Goal: Task Accomplishment & Management: Use online tool/utility

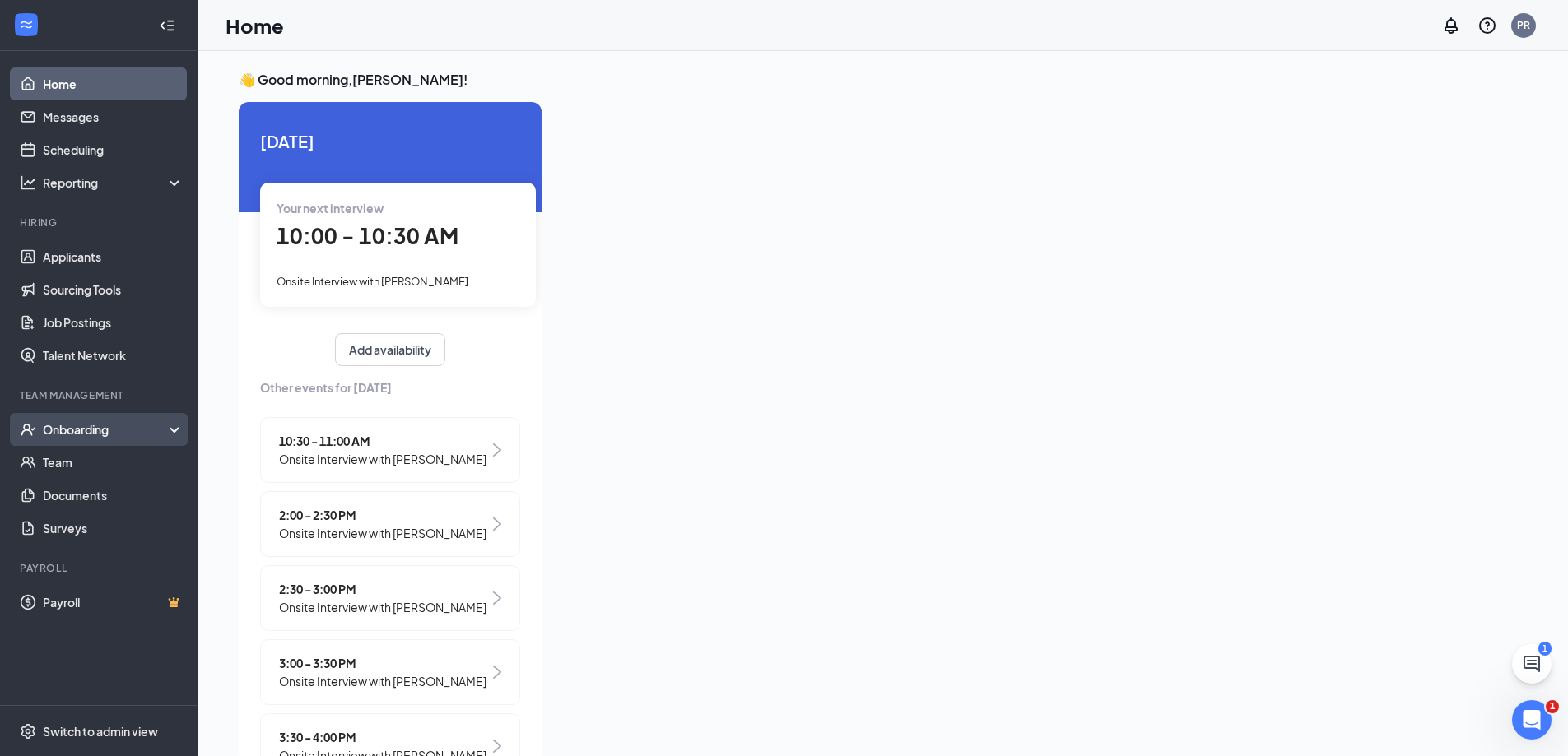
click at [112, 425] on div "Onboarding" at bounding box center [105, 429] width 126 height 16
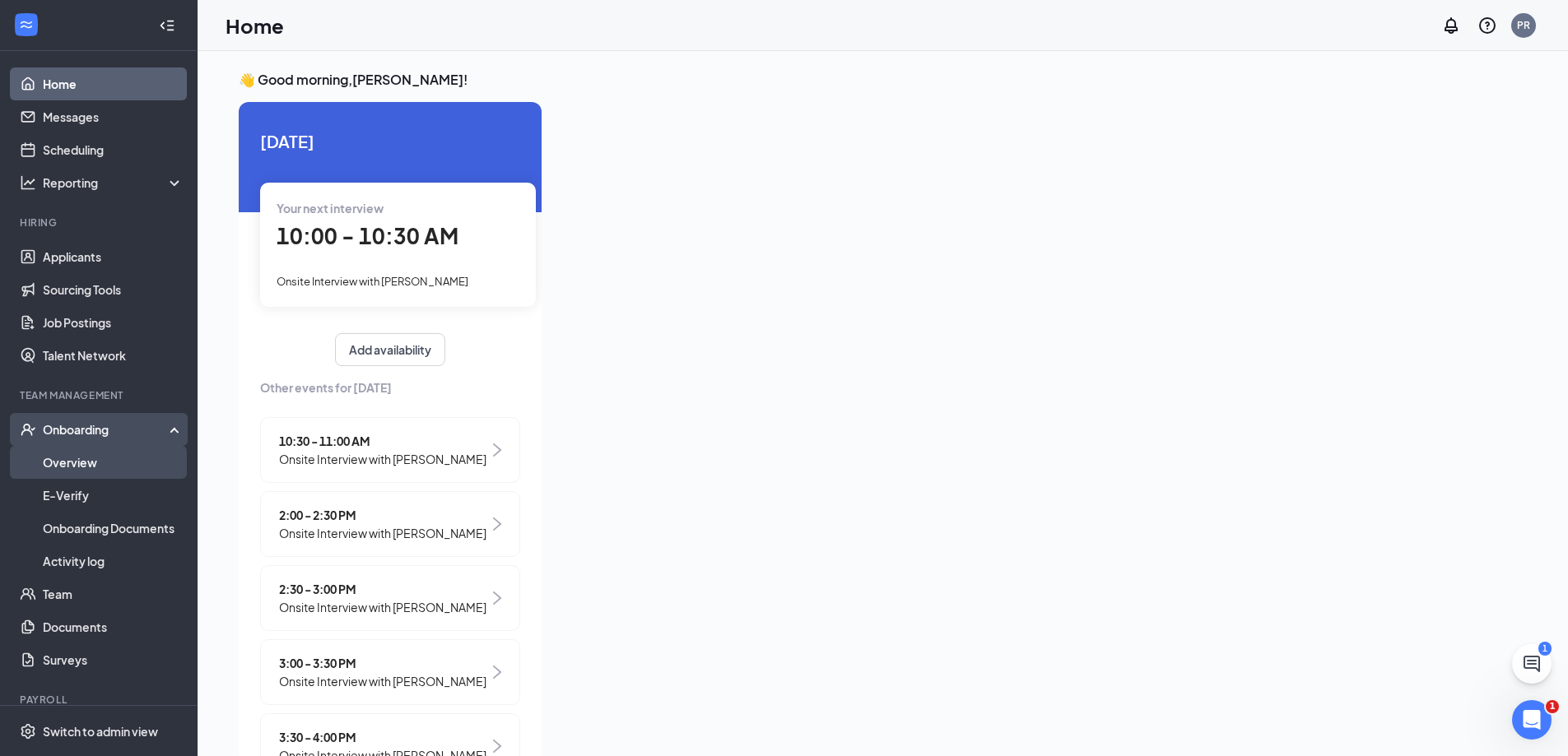
click at [108, 469] on link "Overview" at bounding box center [113, 463] width 141 height 33
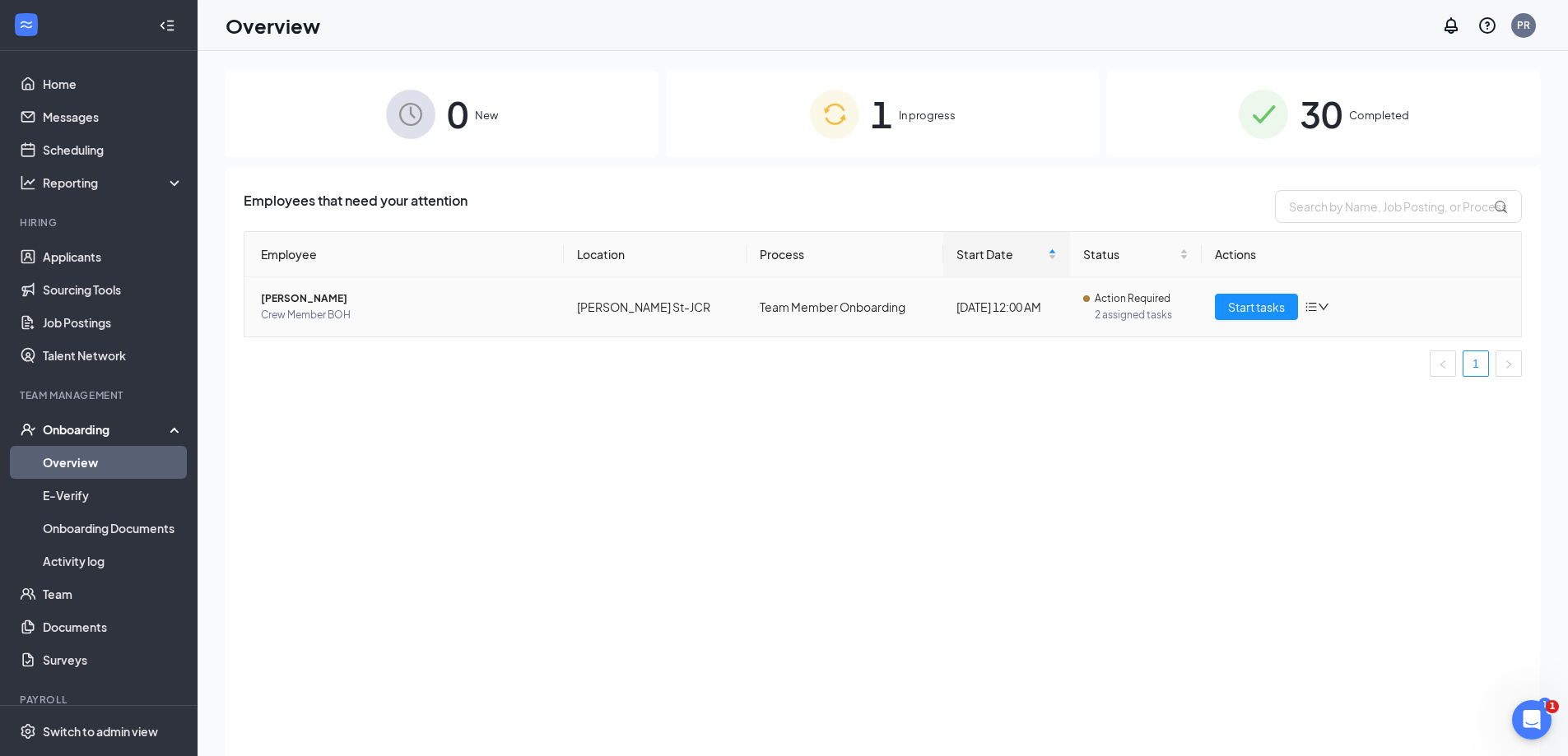
click at [360, 297] on span "[PERSON_NAME]" at bounding box center [406, 298] width 290 height 16
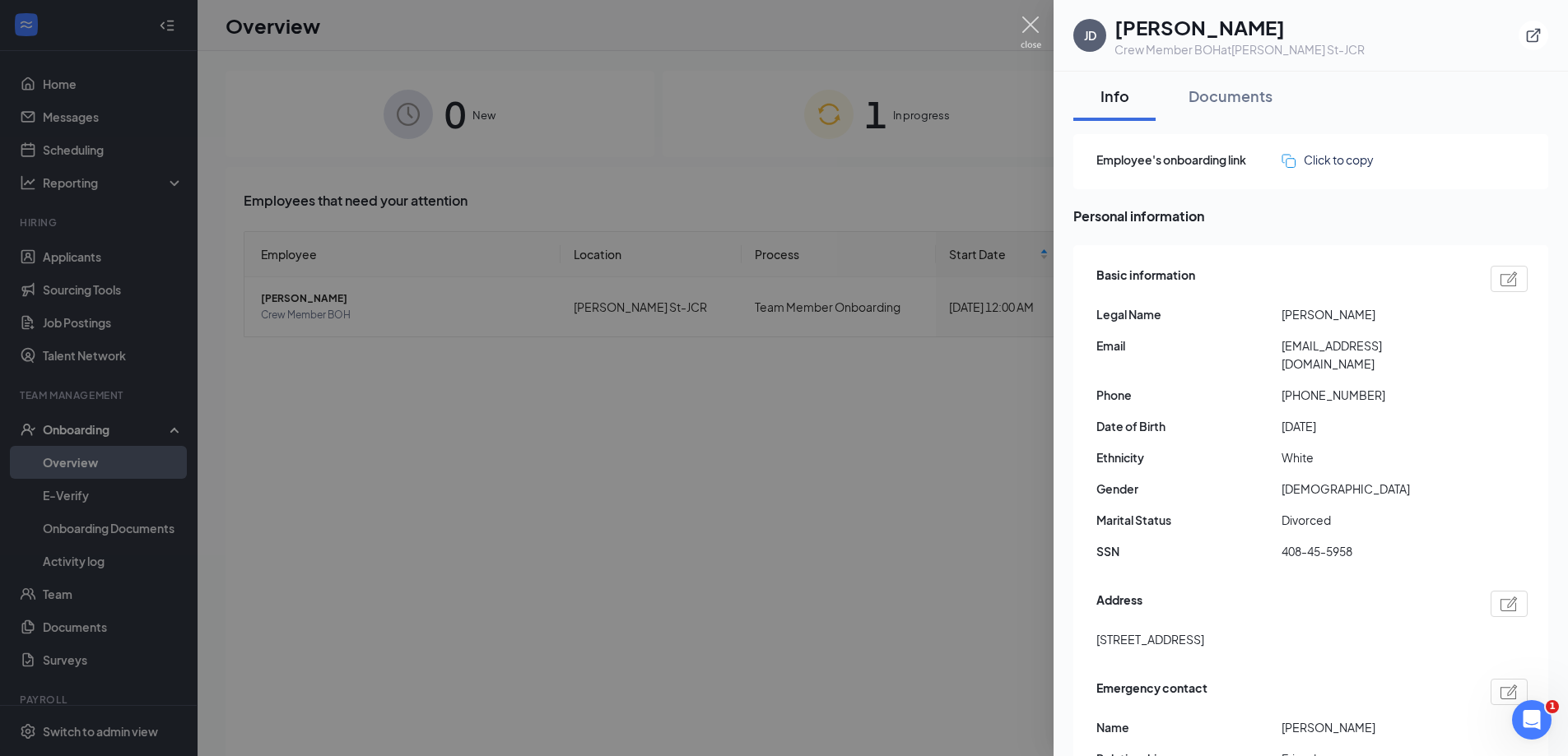
click at [1028, 28] on img at bounding box center [1031, 32] width 21 height 32
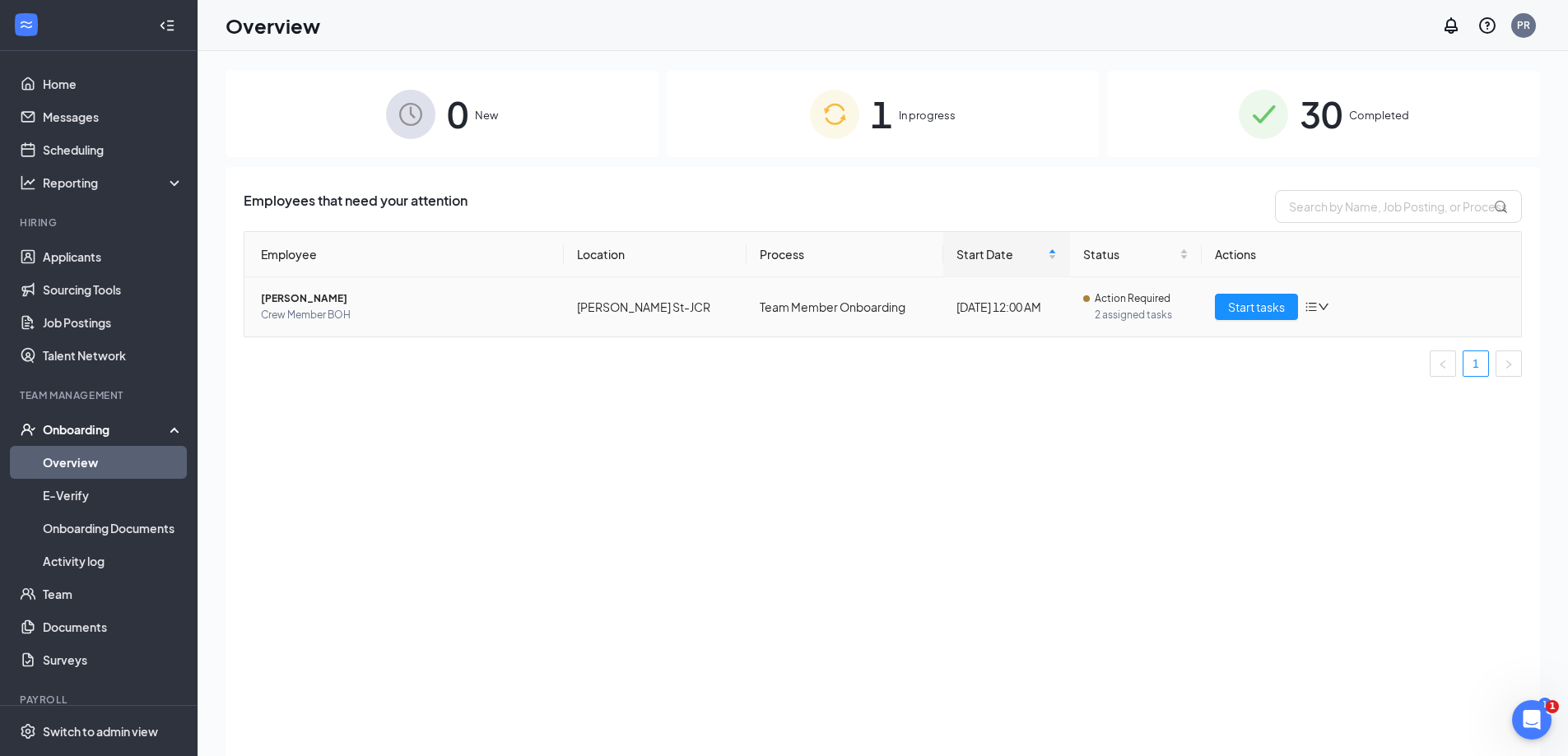
click at [555, 317] on td "[PERSON_NAME] Crew Member BOH" at bounding box center [404, 307] width 319 height 59
click at [361, 308] on span "Crew Member BOH" at bounding box center [406, 314] width 290 height 16
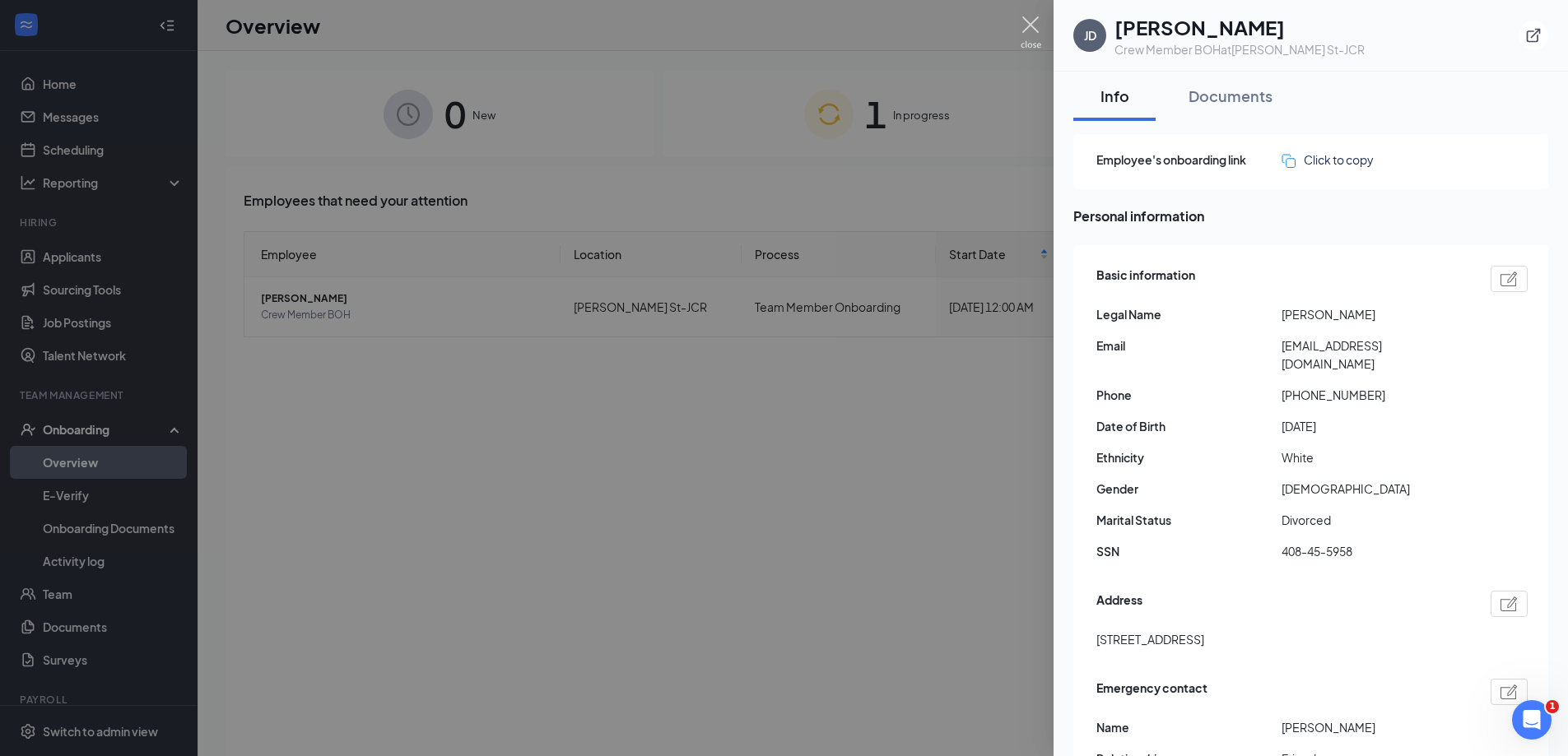
click at [1037, 31] on img at bounding box center [1031, 32] width 21 height 32
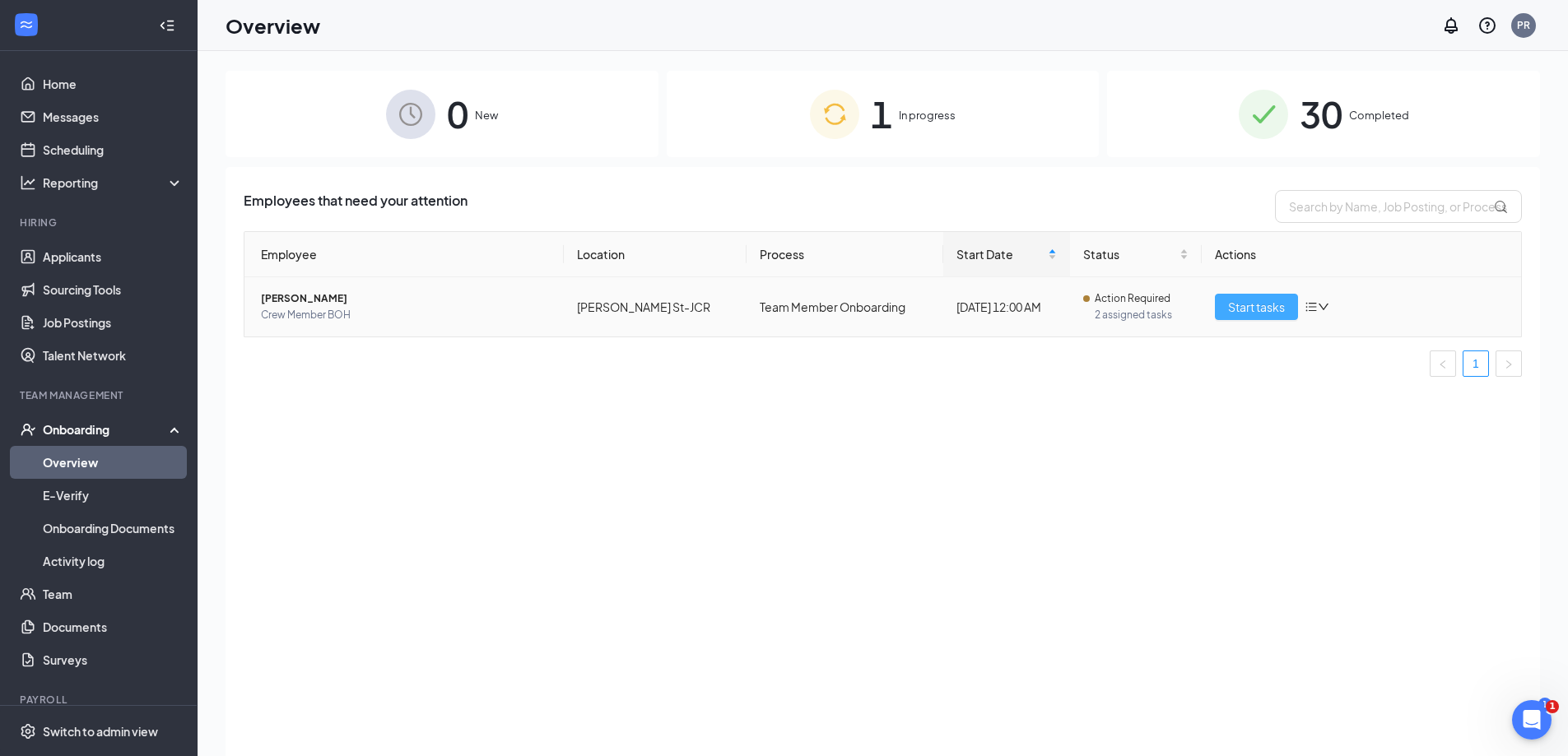
click at [1252, 302] on span "Start tasks" at bounding box center [1256, 307] width 57 height 18
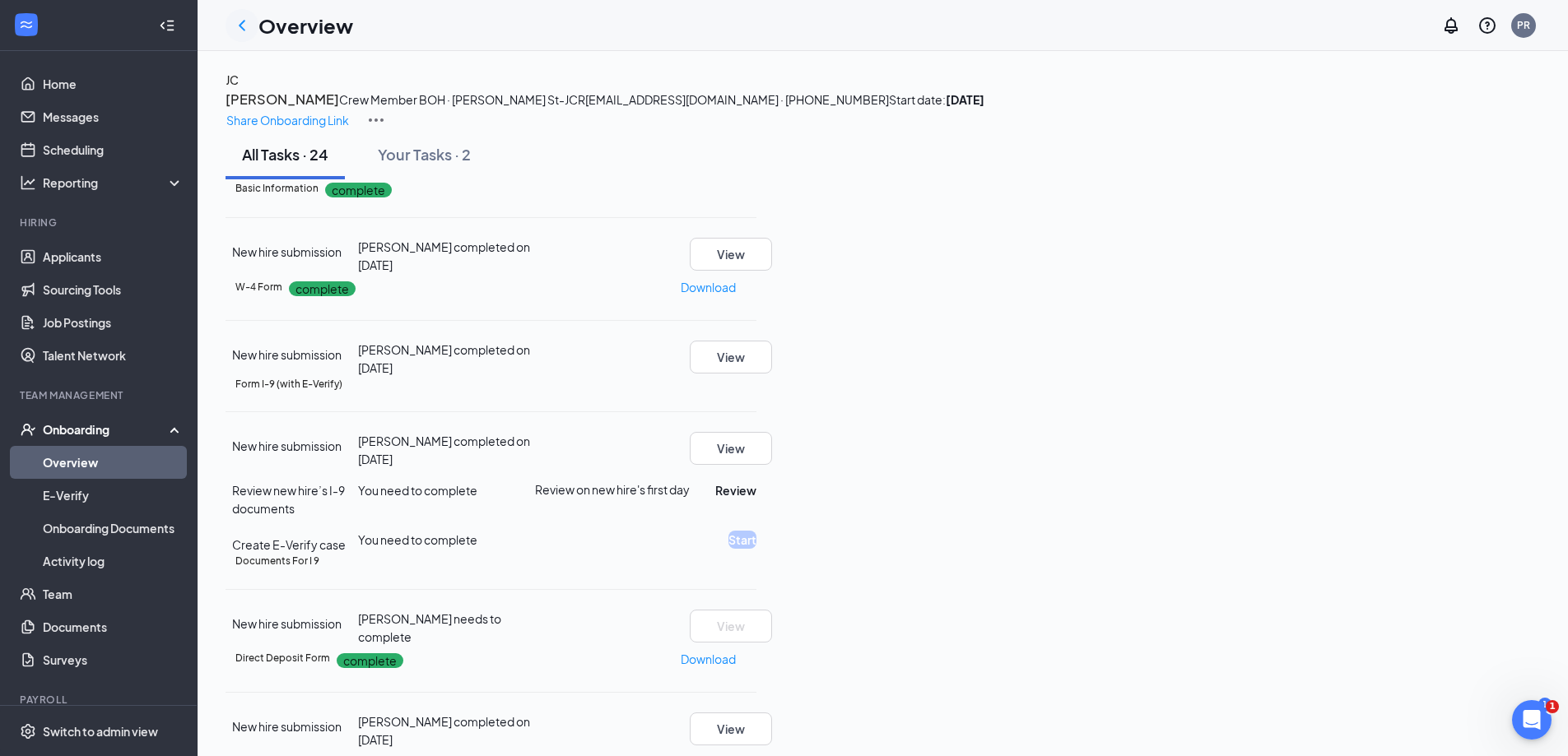
click at [253, 28] on div at bounding box center [241, 26] width 33 height 33
